Goal: Information Seeking & Learning: Check status

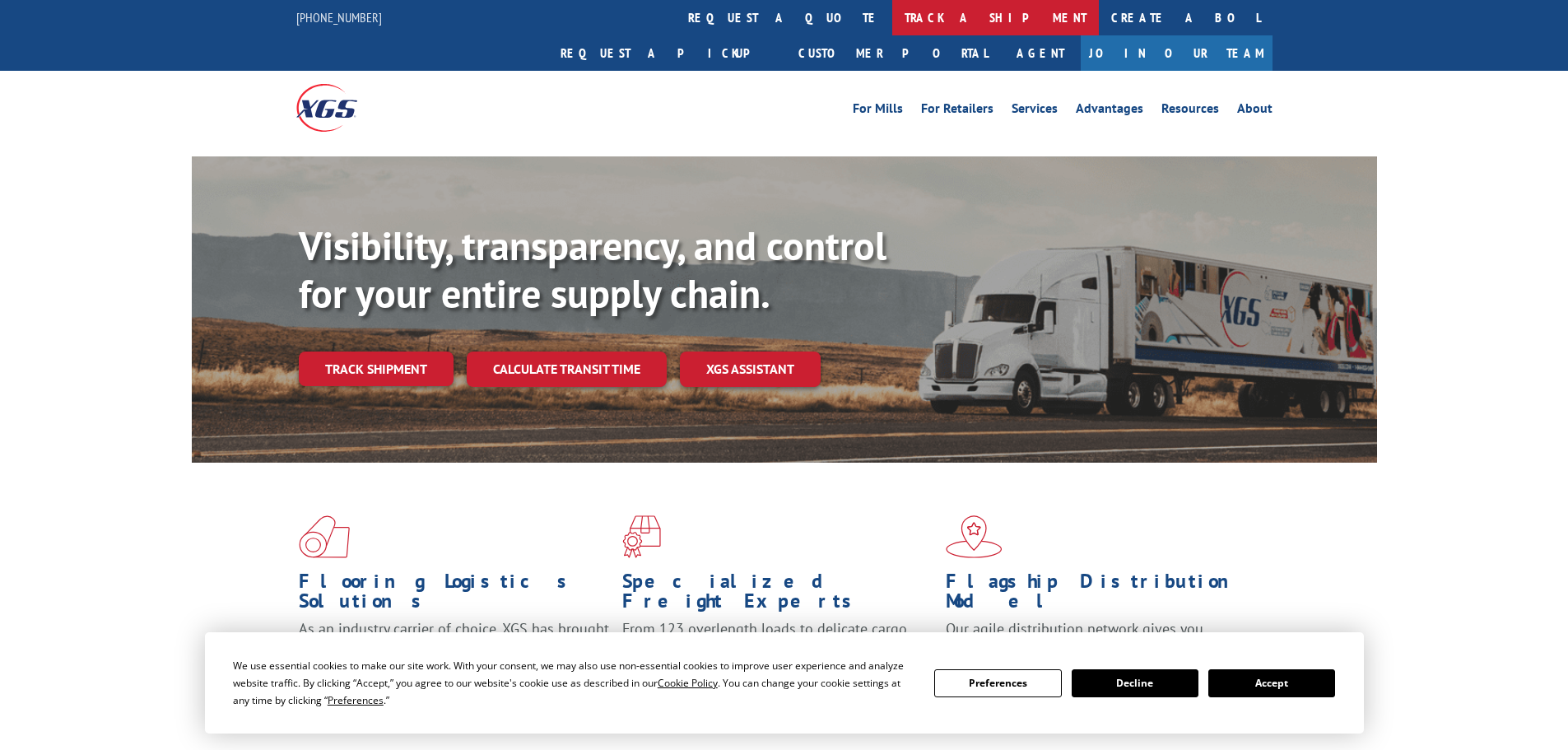
click at [892, 24] on link "track a shipment" at bounding box center [995, 17] width 207 height 35
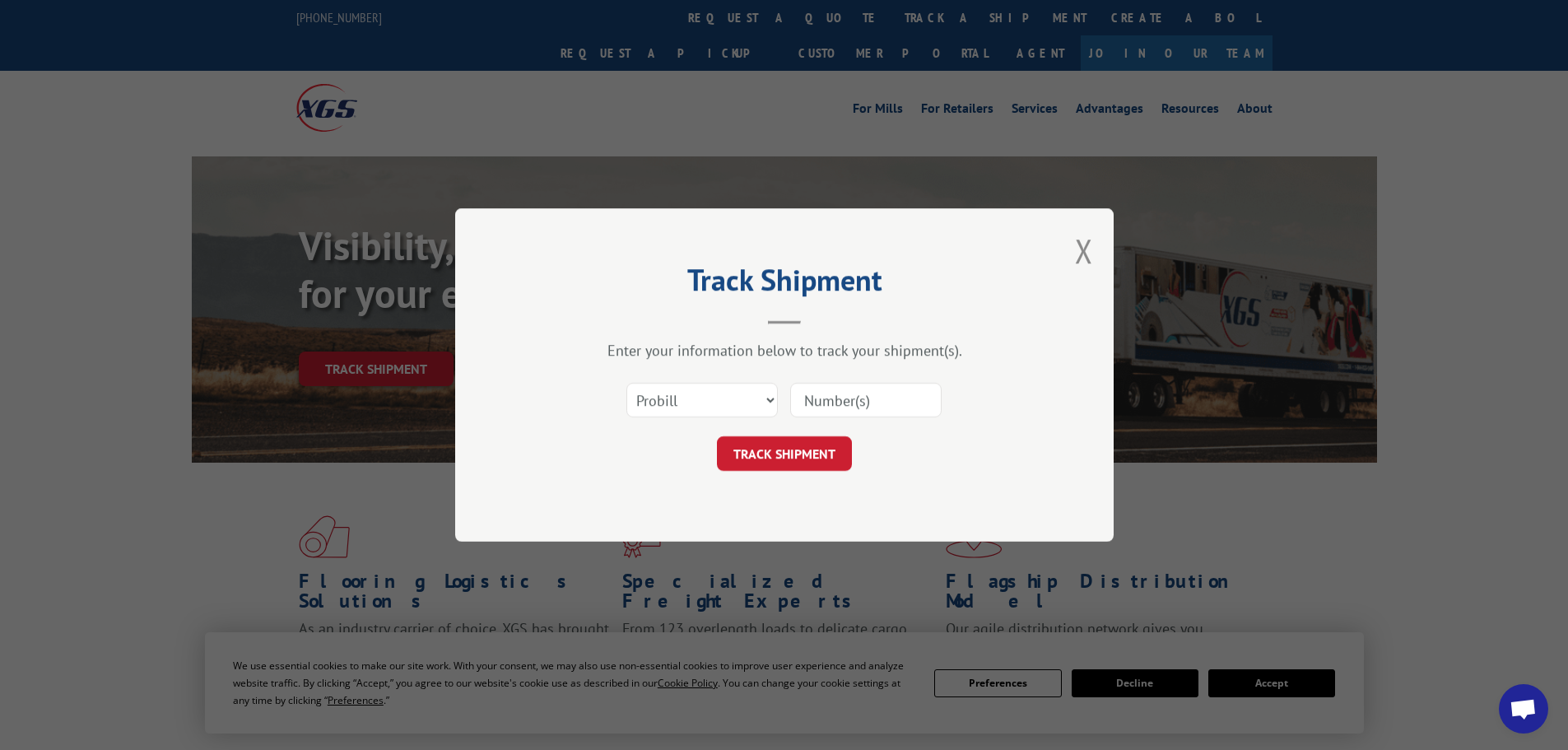
paste input "15340334"
type input "15340334"
click at [791, 456] on button "TRACK SHIPMENT" at bounding box center [784, 454] width 135 height 35
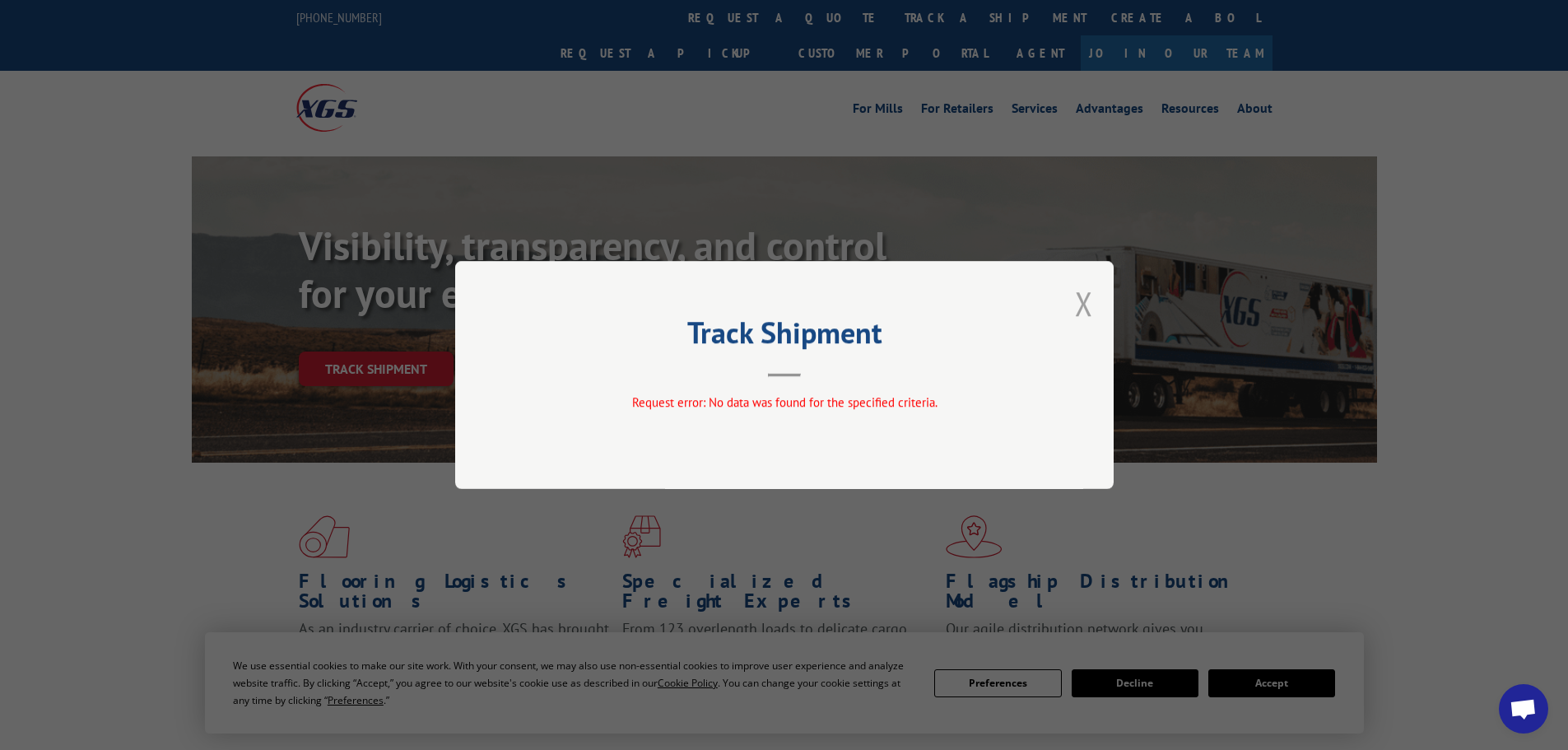
click at [1088, 302] on button "Close modal" at bounding box center [1084, 303] width 18 height 43
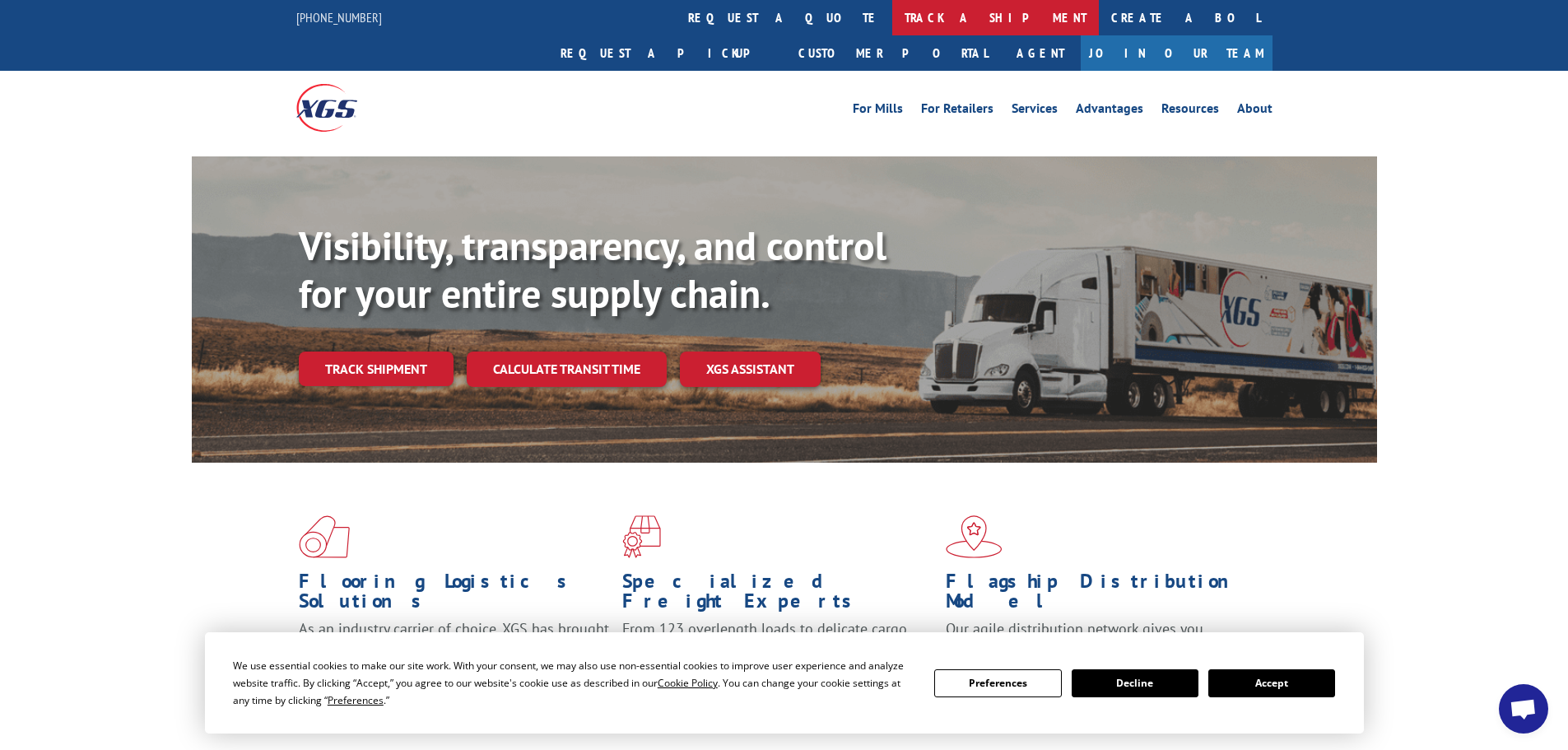
click at [892, 24] on link "track a shipment" at bounding box center [995, 17] width 207 height 35
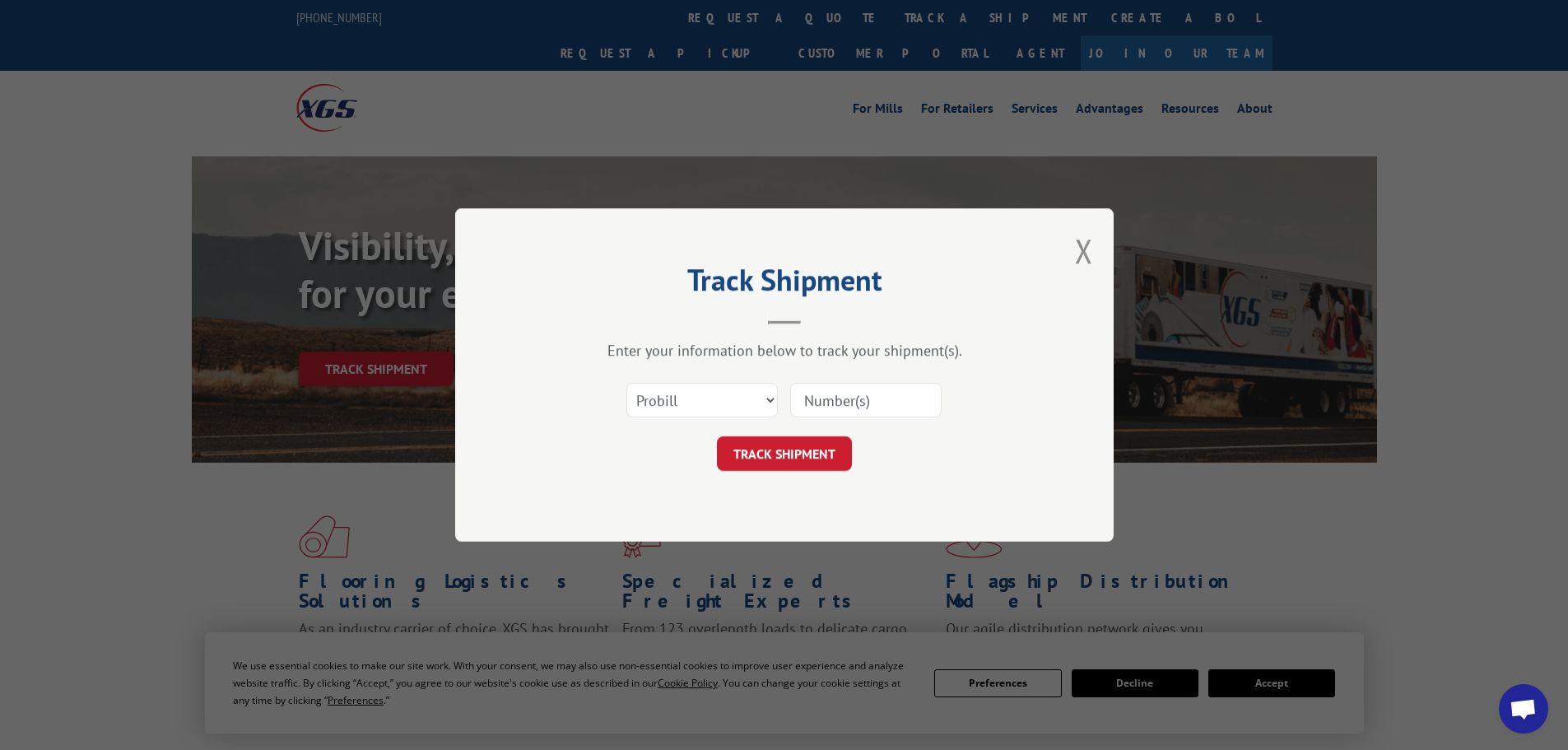
paste input "15340393"
type input "15340393"
click at [812, 454] on button "TRACK SHIPMENT" at bounding box center [784, 454] width 135 height 35
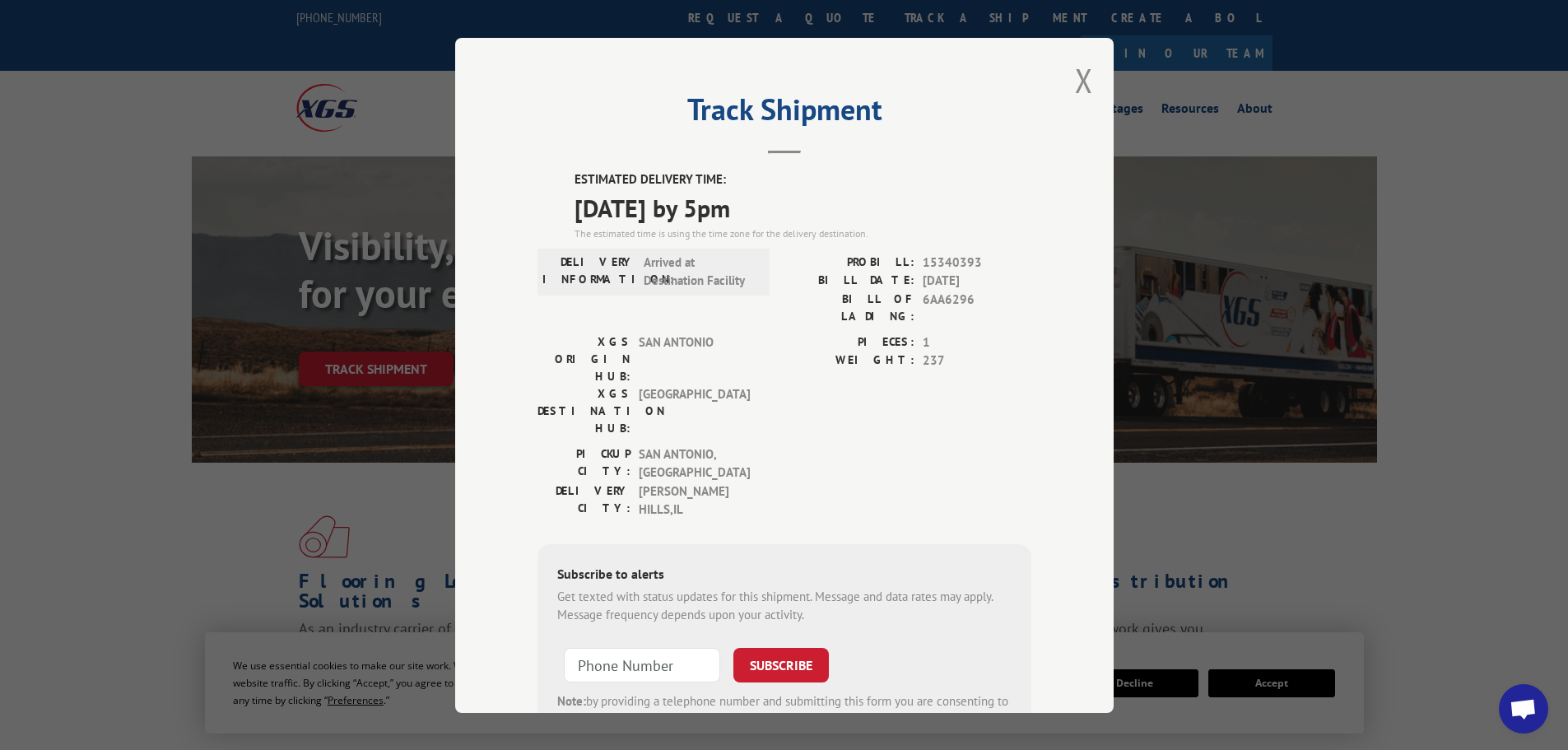
drag, startPoint x: 1077, startPoint y: 92, endPoint x: 994, endPoint y: 87, distance: 83.2
click at [1075, 91] on button "Close modal" at bounding box center [1084, 80] width 18 height 43
